Goal: Task Accomplishment & Management: Manage account settings

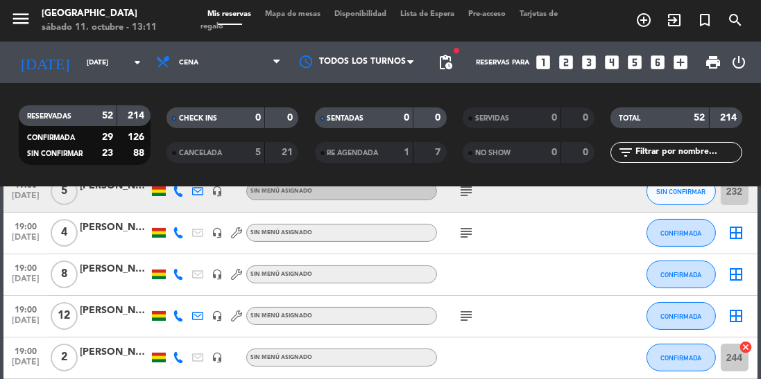
scroll to position [311, 0]
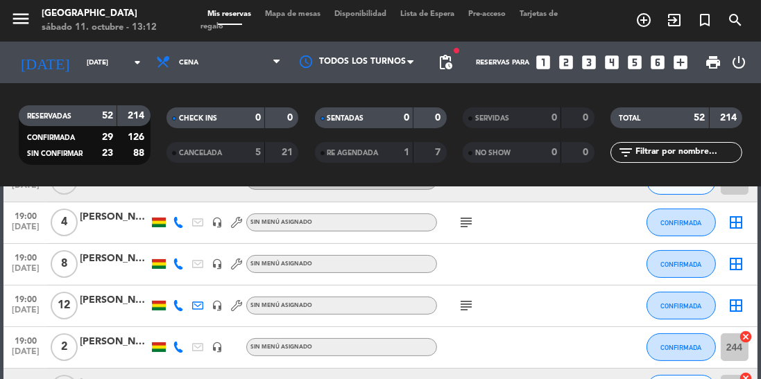
click at [181, 304] on icon at bounding box center [178, 305] width 11 height 11
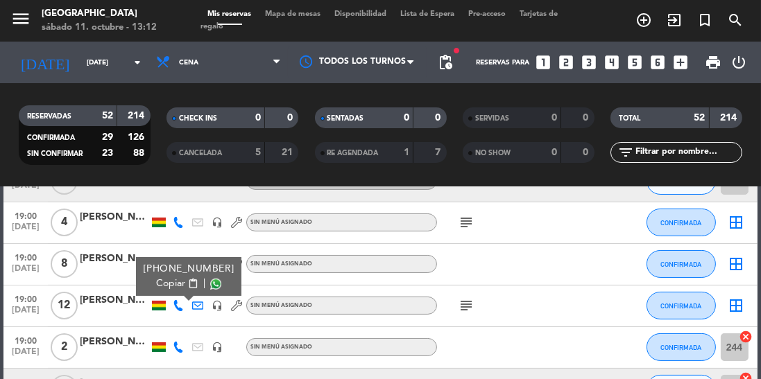
click at [210, 286] on span at bounding box center [215, 283] width 11 height 11
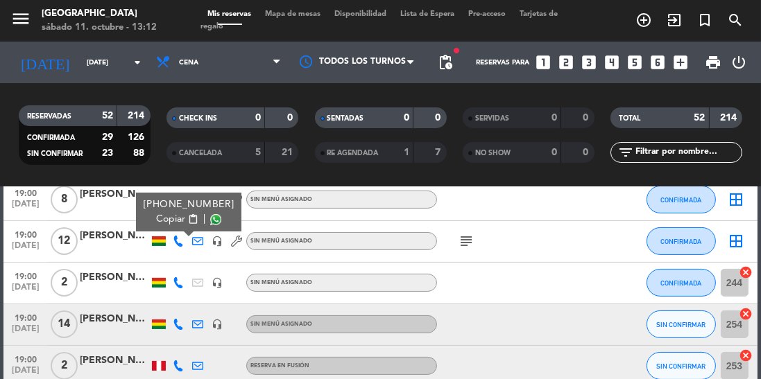
click at [178, 279] on icon at bounding box center [178, 282] width 11 height 11
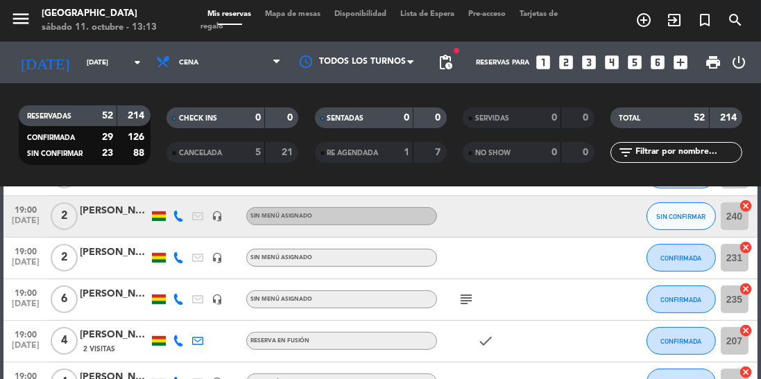
scroll to position [617, 0]
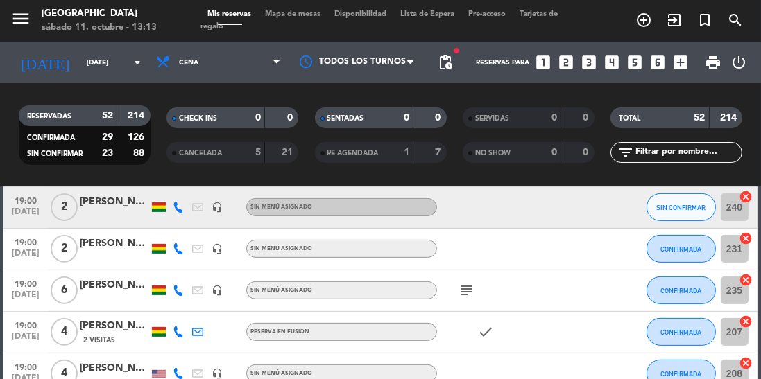
click at [203, 153] on span "CANCELADA" at bounding box center [200, 153] width 43 height 7
click at [195, 156] on span "CANCELADA" at bounding box center [200, 153] width 43 height 7
click at [193, 152] on span "CANCELADA" at bounding box center [200, 153] width 43 height 7
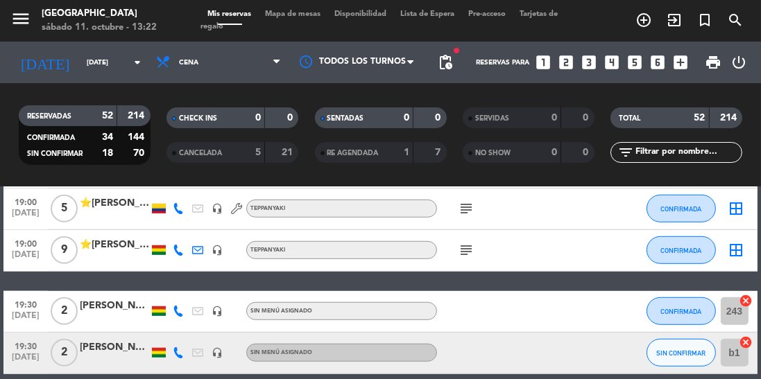
scroll to position [1098, 0]
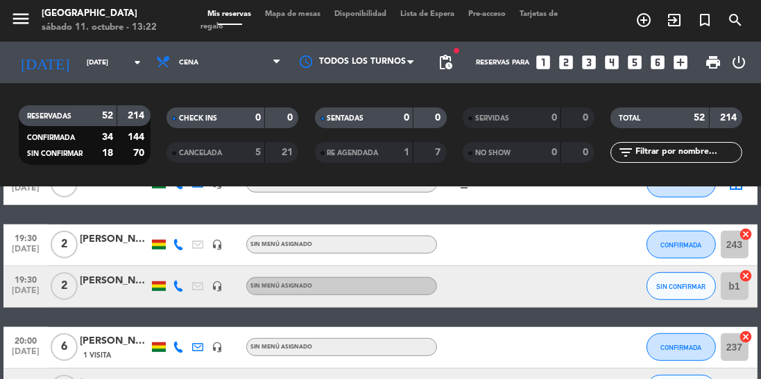
click at [182, 288] on icon at bounding box center [178, 286] width 11 height 11
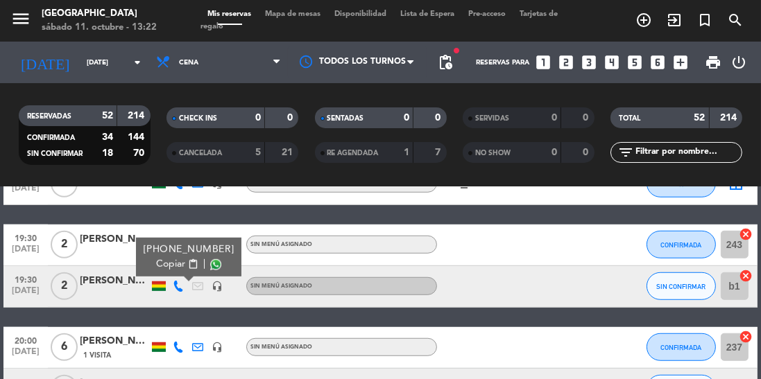
scroll to position [1024, 0]
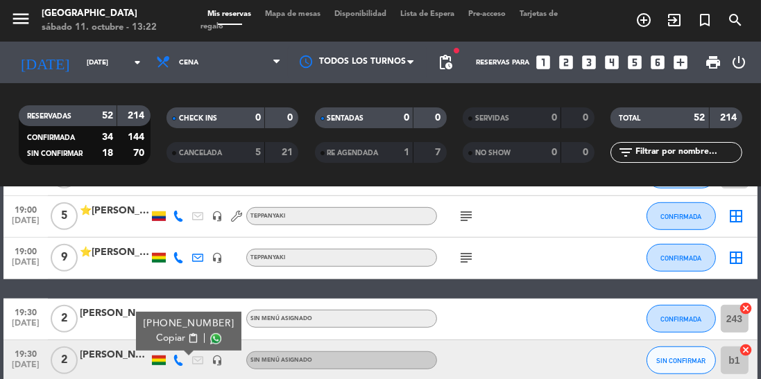
click at [175, 257] on icon at bounding box center [178, 257] width 11 height 11
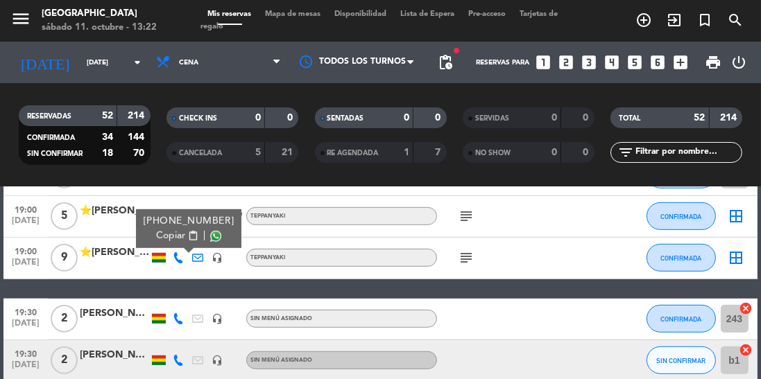
click at [210, 235] on span at bounding box center [215, 235] width 11 height 11
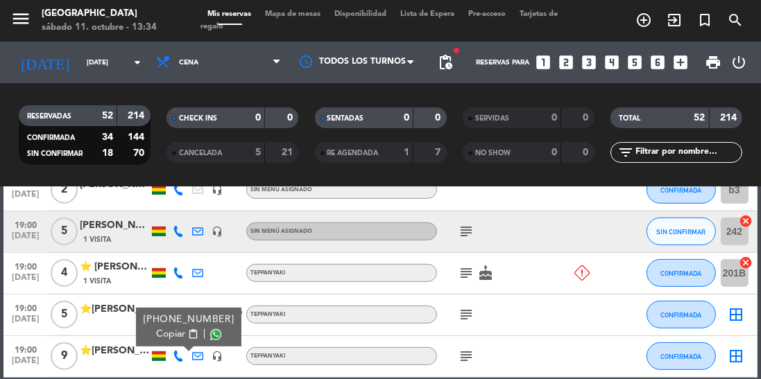
scroll to position [924, 0]
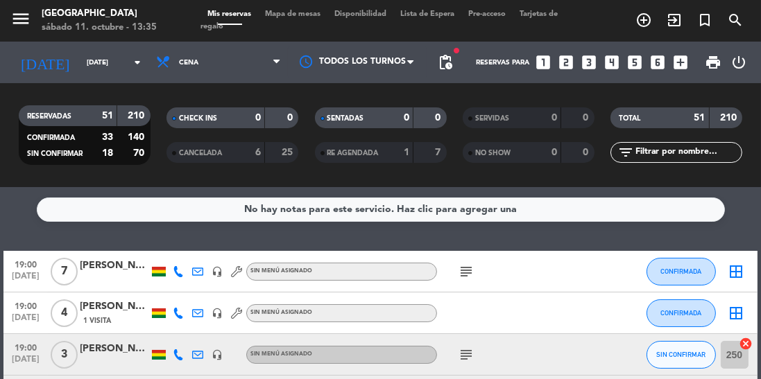
scroll to position [73, 0]
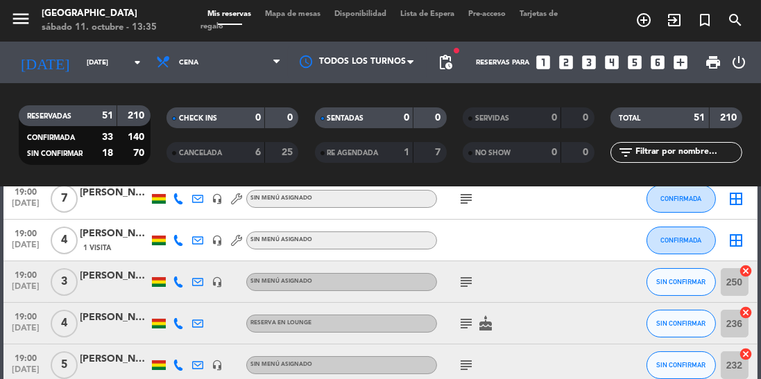
click at [178, 286] on icon at bounding box center [178, 282] width 11 height 11
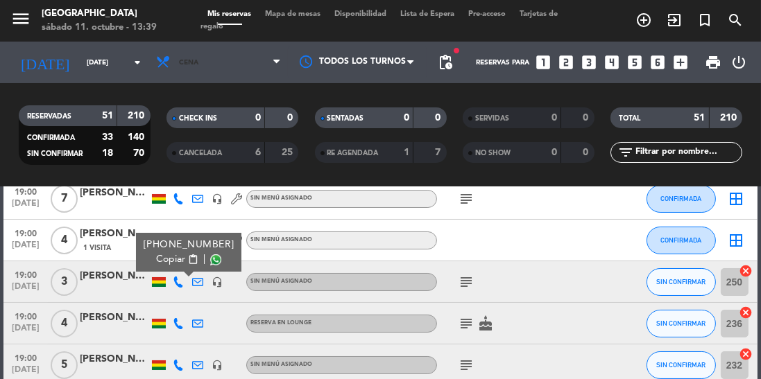
click at [239, 64] on span "Cena" at bounding box center [218, 62] width 139 height 31
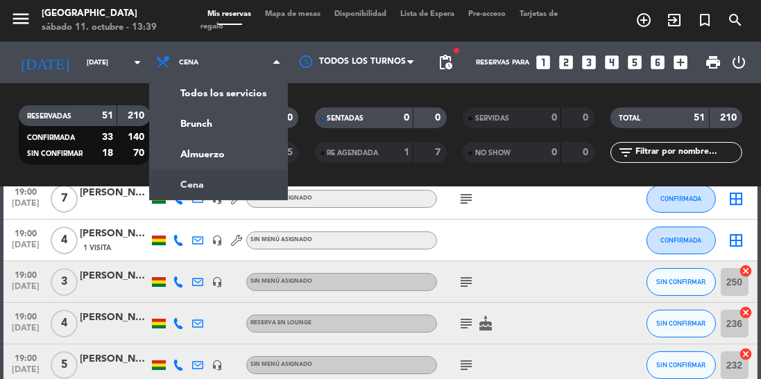
click at [209, 158] on div "menu Jardín de Asia sábado 11. octubre - 13:39 Mis reservas Mapa de mesas Dispo…" at bounding box center [380, 93] width 761 height 187
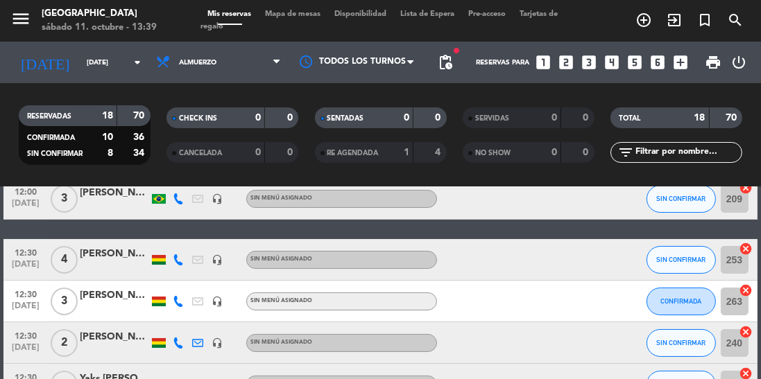
scroll to position [0, 0]
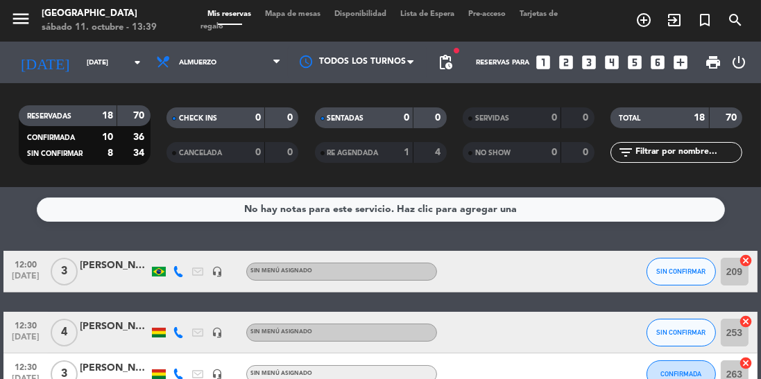
click at [178, 273] on icon at bounding box center [178, 271] width 11 height 11
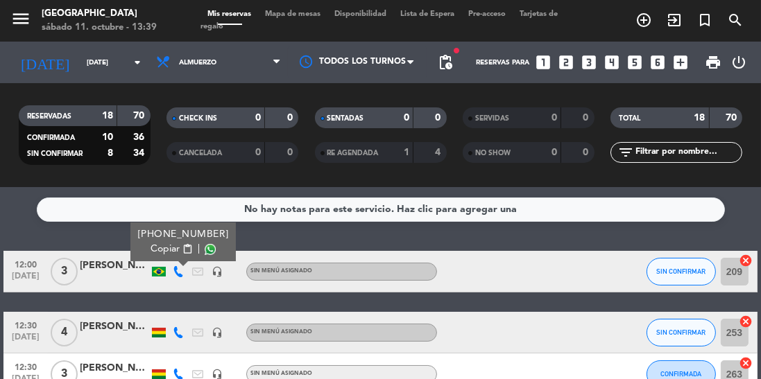
click at [211, 249] on span at bounding box center [210, 249] width 11 height 11
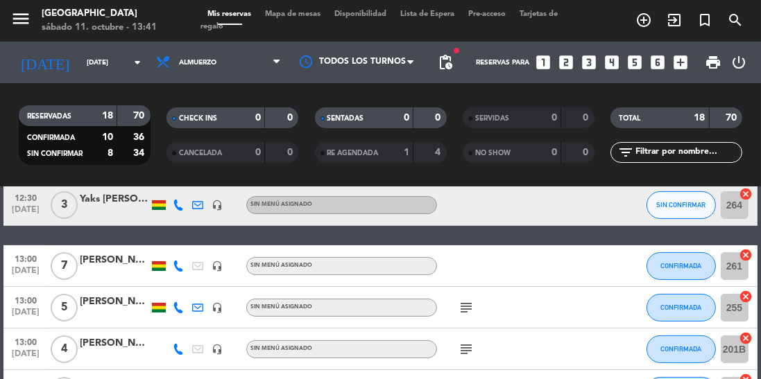
scroll to position [254, 0]
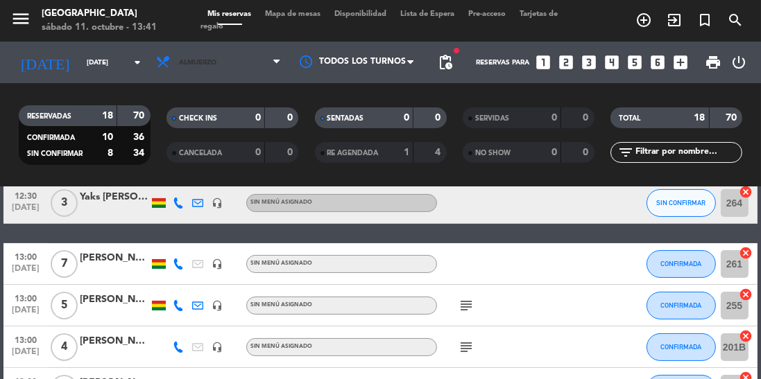
click at [234, 64] on span "Almuerzo" at bounding box center [218, 62] width 139 height 31
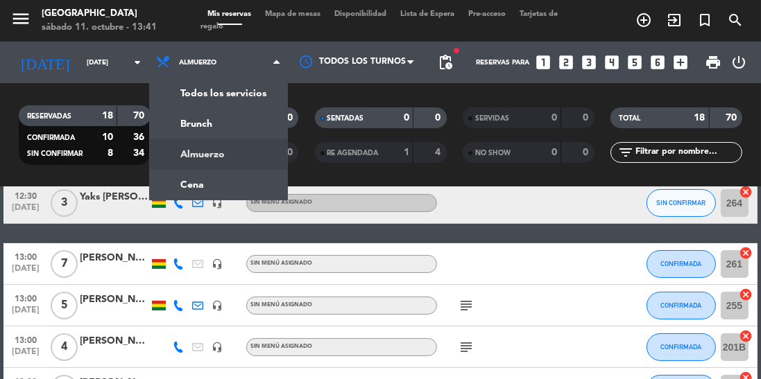
click at [220, 189] on ng-component "menu Jardín de Asia sábado 11. octubre - 13:41 Mis reservas Mapa de mesas Dispo…" at bounding box center [380, 189] width 761 height 379
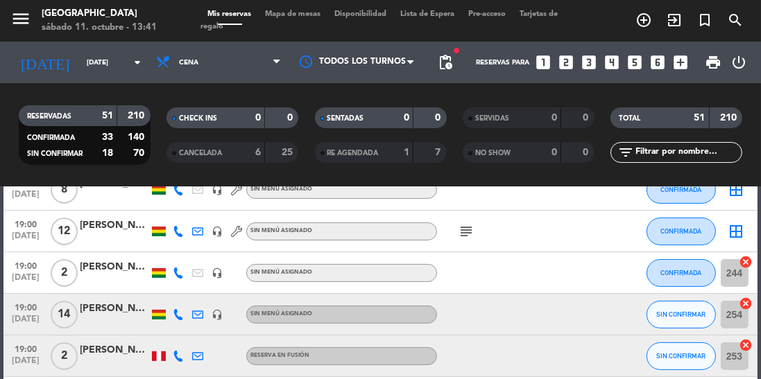
scroll to position [336, 0]
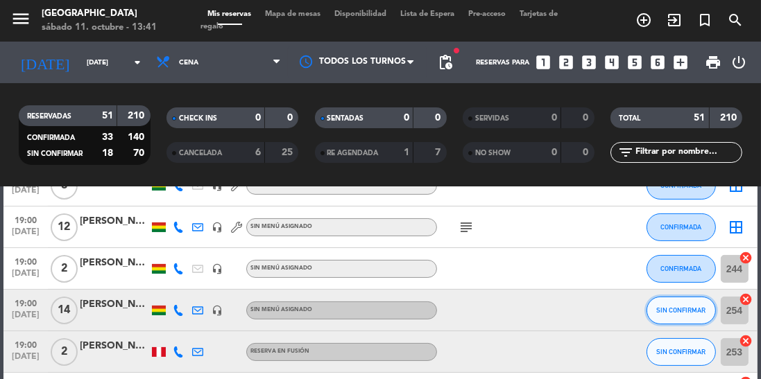
click at [660, 306] on span "SIN CONFIRMAR" at bounding box center [680, 310] width 49 height 8
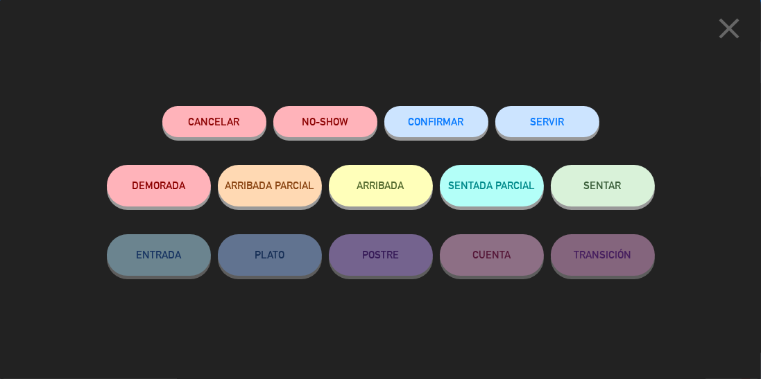
click at [426, 114] on button "CONFIRMAR" at bounding box center [436, 121] width 104 height 31
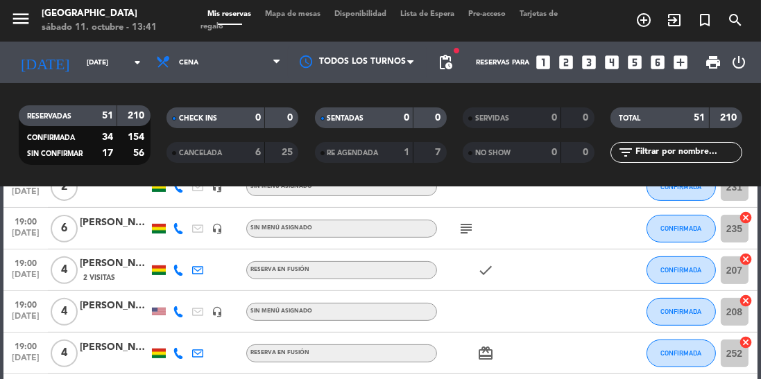
scroll to position [627, 0]
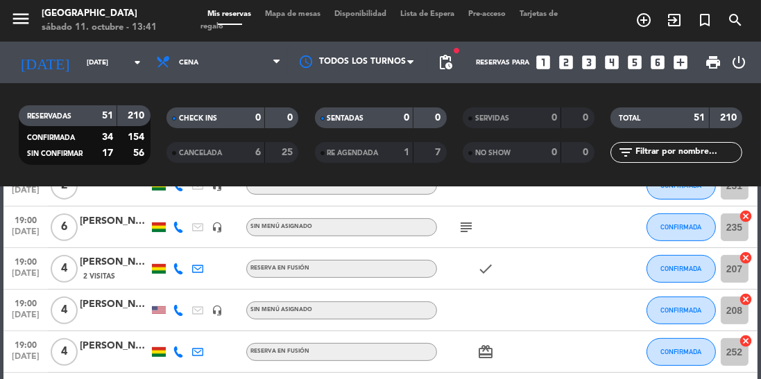
click at [180, 232] on icon at bounding box center [178, 227] width 11 height 11
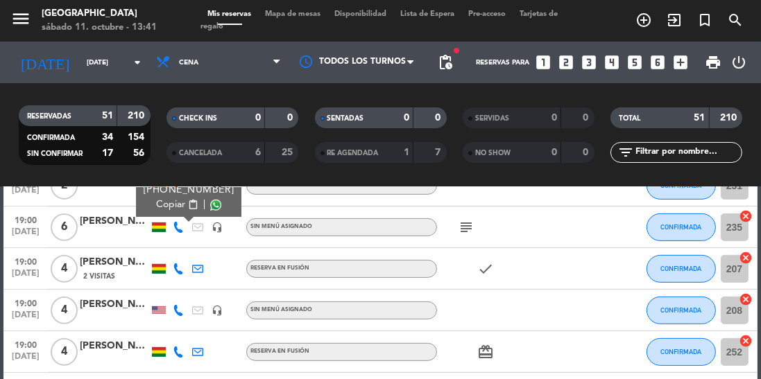
click at [210, 205] on span at bounding box center [215, 205] width 11 height 11
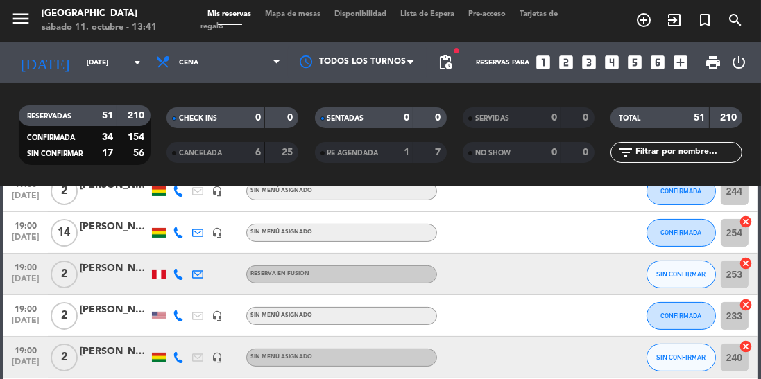
scroll to position [410, 0]
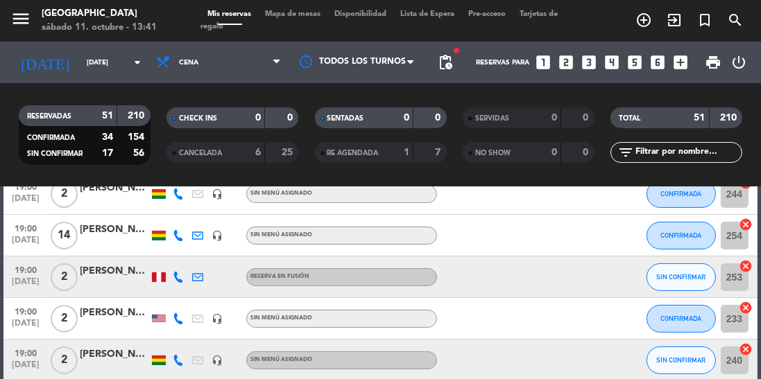
click at [181, 356] on icon at bounding box center [178, 360] width 11 height 11
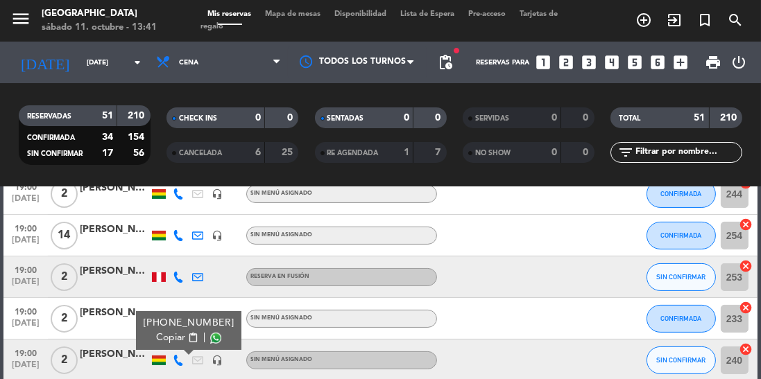
click at [210, 333] on span at bounding box center [215, 338] width 11 height 11
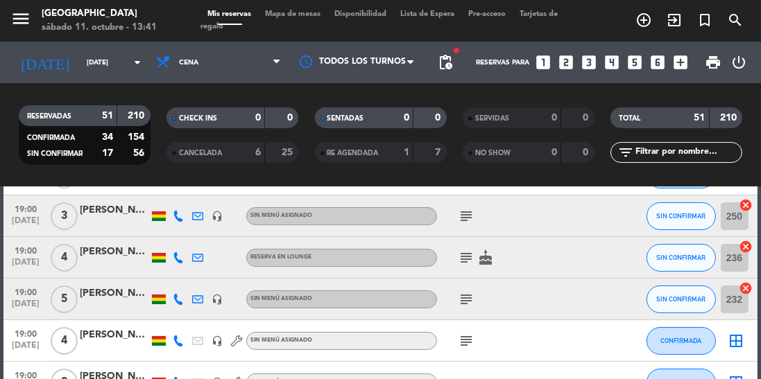
scroll to position [133, 0]
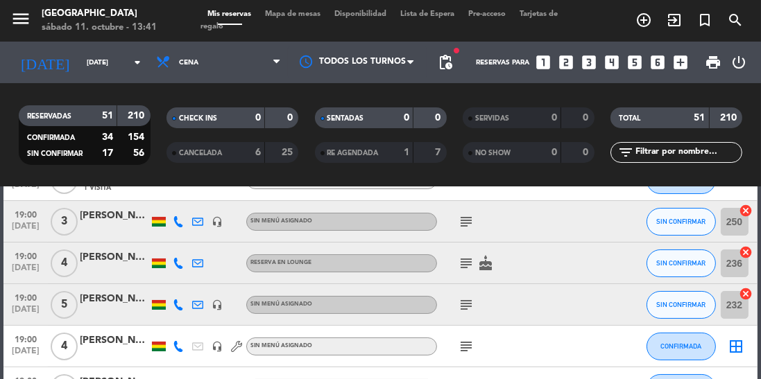
click at [178, 306] on icon at bounding box center [178, 305] width 11 height 11
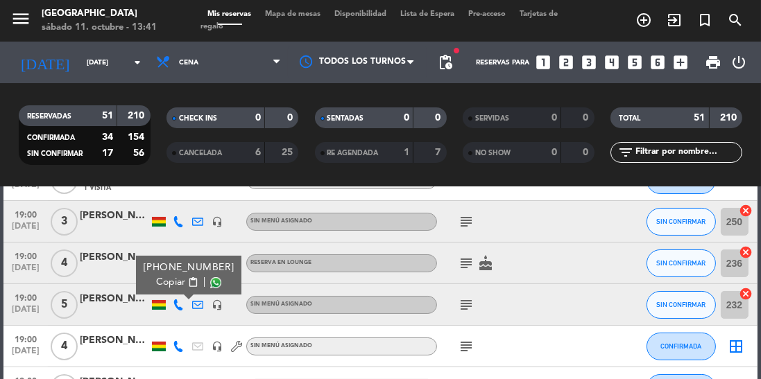
click at [210, 286] on span at bounding box center [215, 282] width 11 height 11
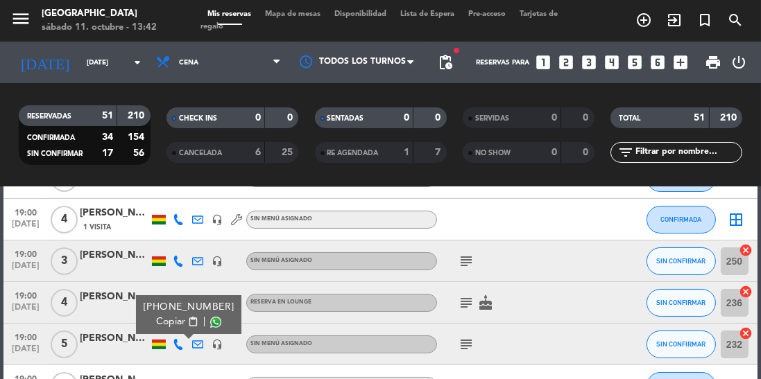
scroll to position [87, 0]
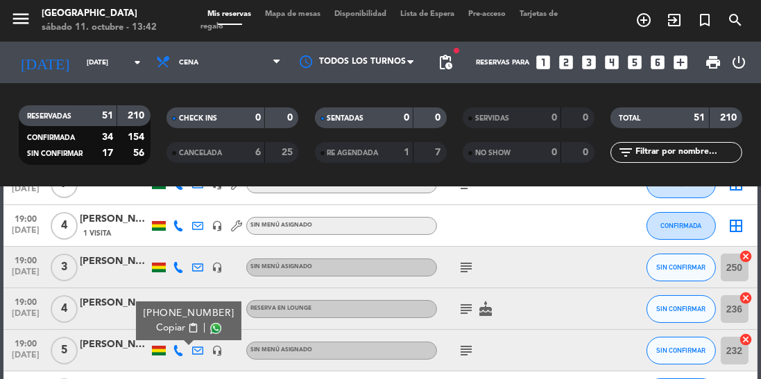
click at [182, 267] on icon at bounding box center [178, 267] width 11 height 11
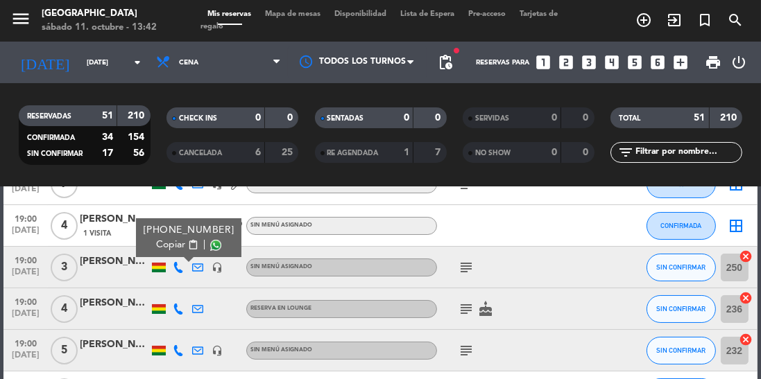
click at [210, 240] on span at bounding box center [215, 245] width 11 height 11
click at [179, 308] on icon at bounding box center [178, 309] width 11 height 11
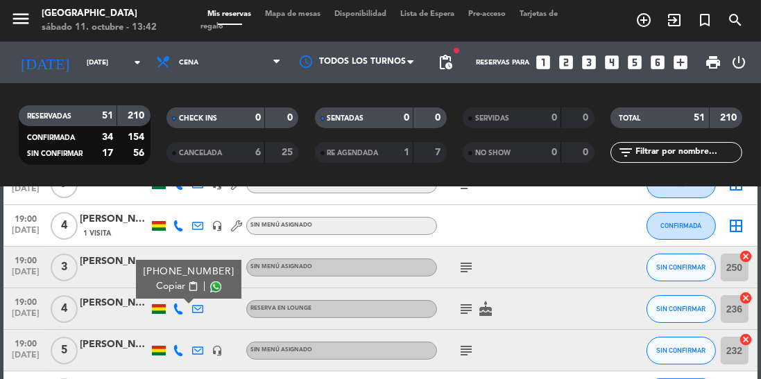
click at [210, 287] on span at bounding box center [215, 287] width 11 height 11
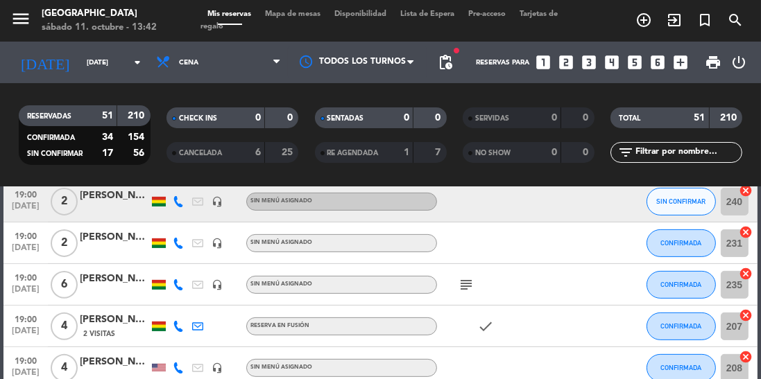
click at [469, 282] on icon "subject" at bounding box center [466, 285] width 17 height 17
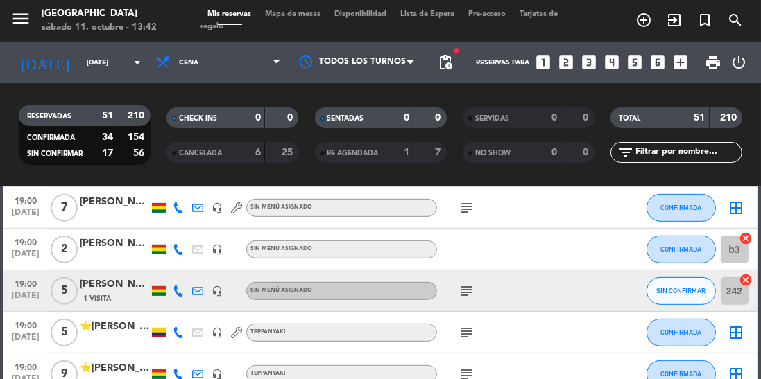
scroll to position [818, 0]
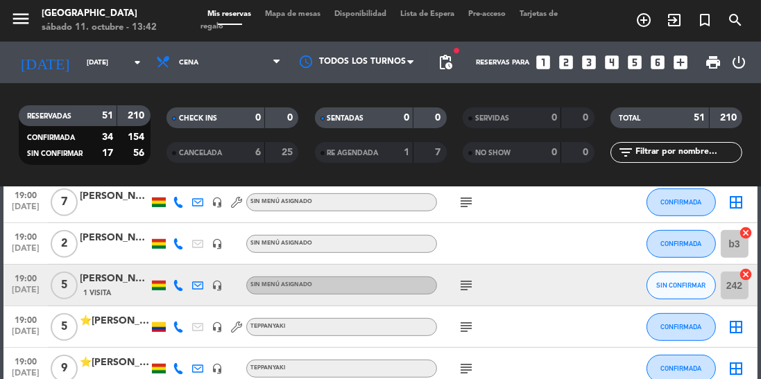
click at [175, 288] on icon at bounding box center [178, 285] width 11 height 11
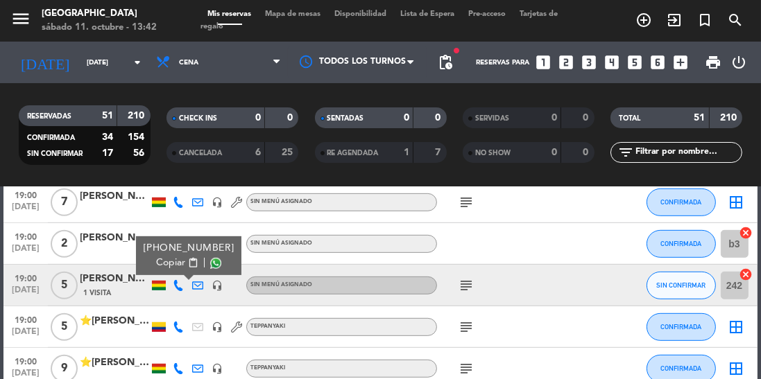
click at [210, 268] on span at bounding box center [215, 263] width 11 height 11
click at [461, 277] on icon "subject" at bounding box center [466, 285] width 17 height 17
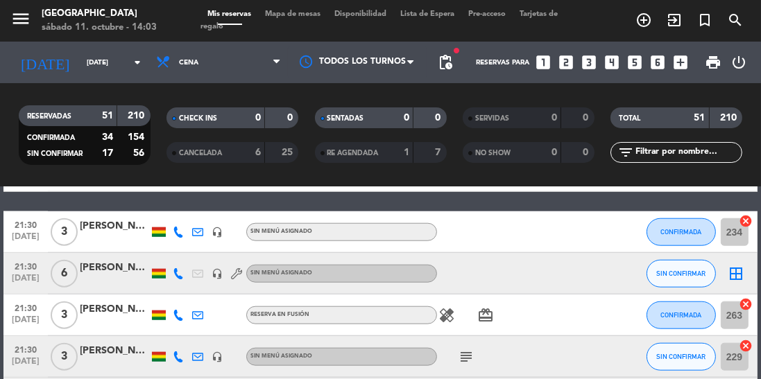
scroll to position [1562, 0]
